Goal: Information Seeking & Learning: Learn about a topic

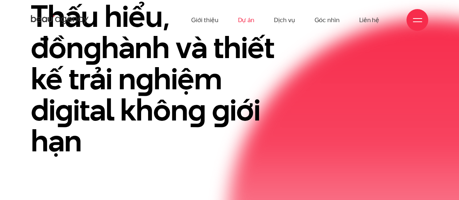
click at [251, 24] on link "Dự án" at bounding box center [246, 20] width 17 height 40
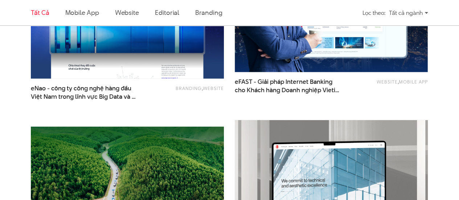
scroll to position [943, 0]
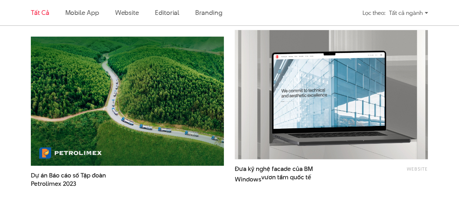
click at [403, 10] on div "Tất cả ngành" at bounding box center [408, 13] width 39 height 13
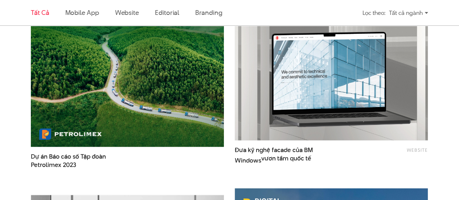
scroll to position [980, 0]
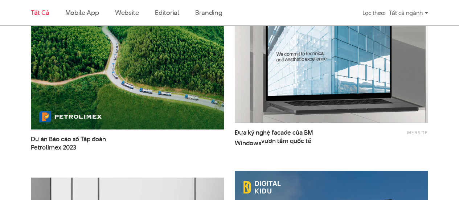
click at [363, 92] on img at bounding box center [331, 58] width 212 height 142
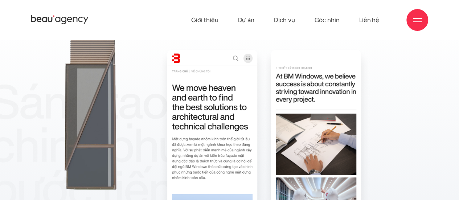
scroll to position [2540, 0]
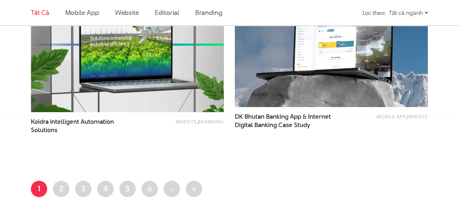
scroll to position [1193, 0]
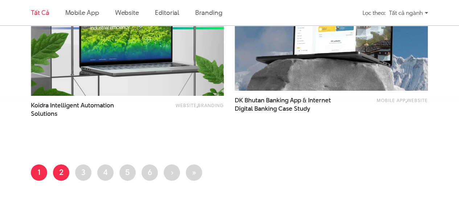
click at [62, 172] on link "Trang 2" at bounding box center [61, 172] width 16 height 16
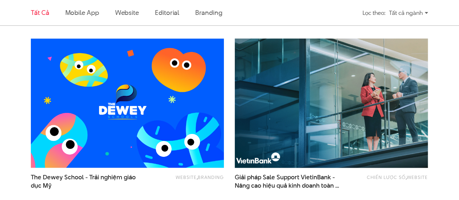
scroll to position [399, 0]
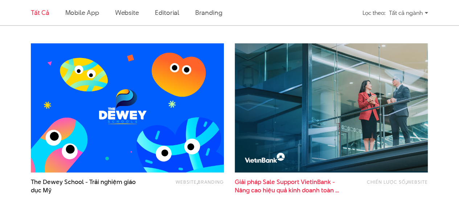
click at [313, 183] on span "Giải pháp Sale Support VietinBank - Nâng cao hiệu quả kinh doanh toàn hàng" at bounding box center [288, 186] width 106 height 17
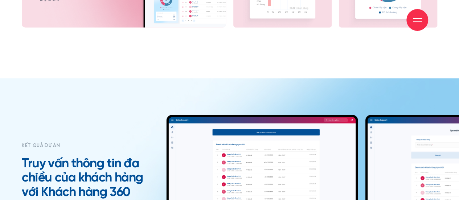
scroll to position [2576, 0]
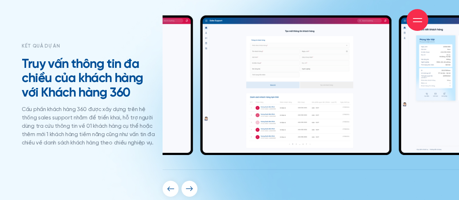
click at [165, 107] on img "4 / 6" at bounding box center [96, 85] width 191 height 140
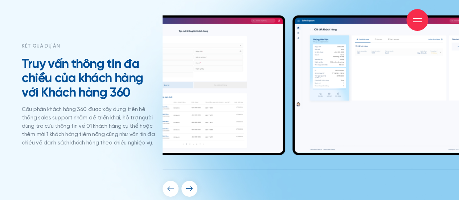
click at [162, 109] on div at bounding box center [300, 105] width 282 height 181
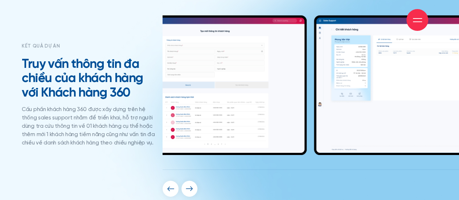
click at [415, 96] on img "6 / 6" at bounding box center [409, 85] width 191 height 140
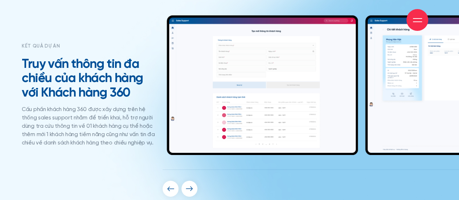
click at [358, 99] on img "5 / 6" at bounding box center [262, 85] width 191 height 140
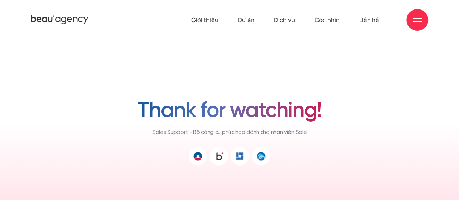
scroll to position [4463, 0]
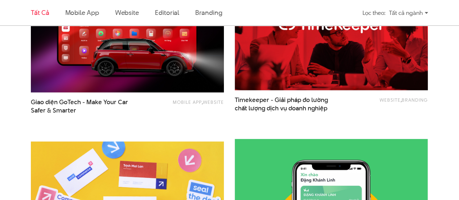
scroll to position [1197, 0]
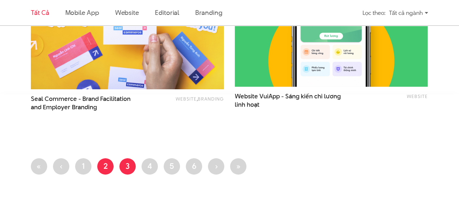
click at [124, 169] on link "Trang 3" at bounding box center [127, 166] width 16 height 16
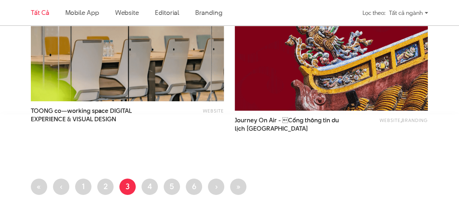
scroll to position [1125, 0]
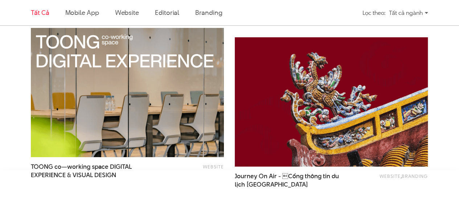
click at [278, 140] on img at bounding box center [331, 102] width 212 height 142
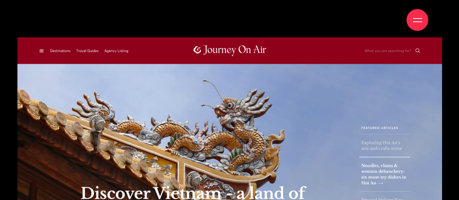
scroll to position [726, 0]
